Goal: Task Accomplishment & Management: Use online tool/utility

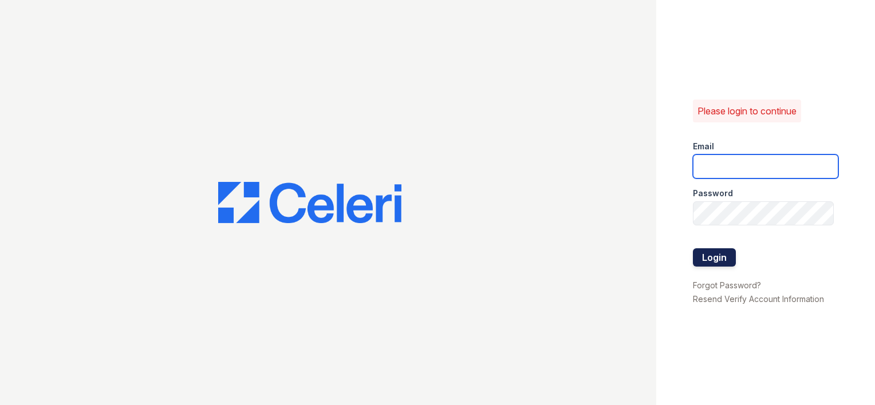
type input "[EMAIL_ADDRESS][DOMAIN_NAME]"
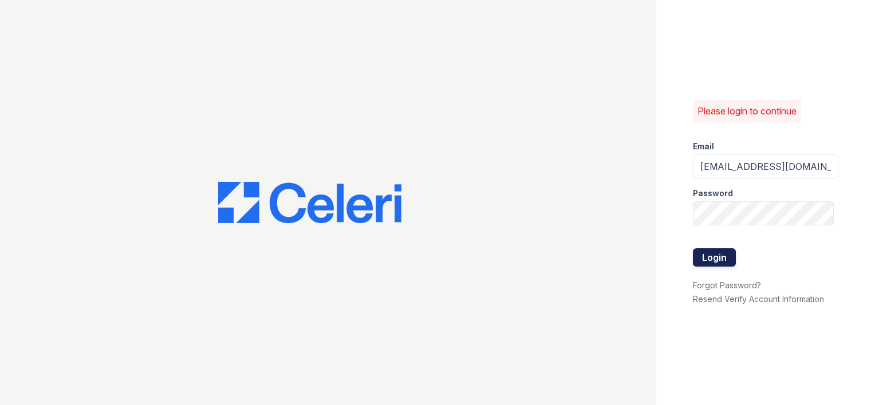
click at [722, 256] on button "Login" at bounding box center [714, 257] width 43 height 18
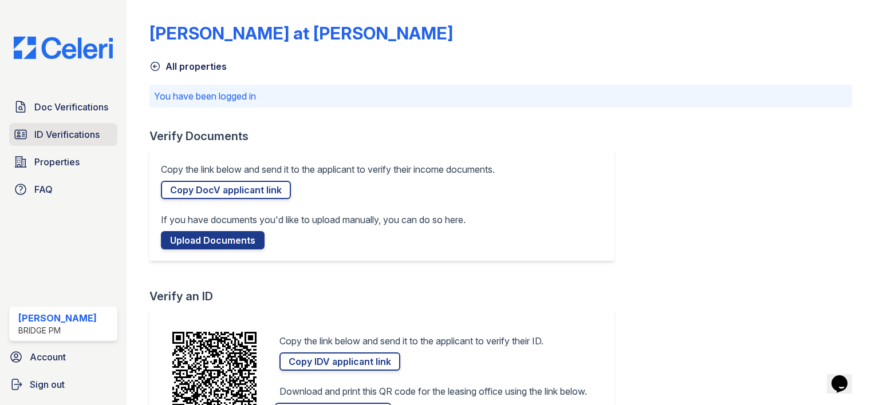
click at [64, 136] on span "ID Verifications" at bounding box center [66, 135] width 65 height 14
